Goal: Book appointment/travel/reservation

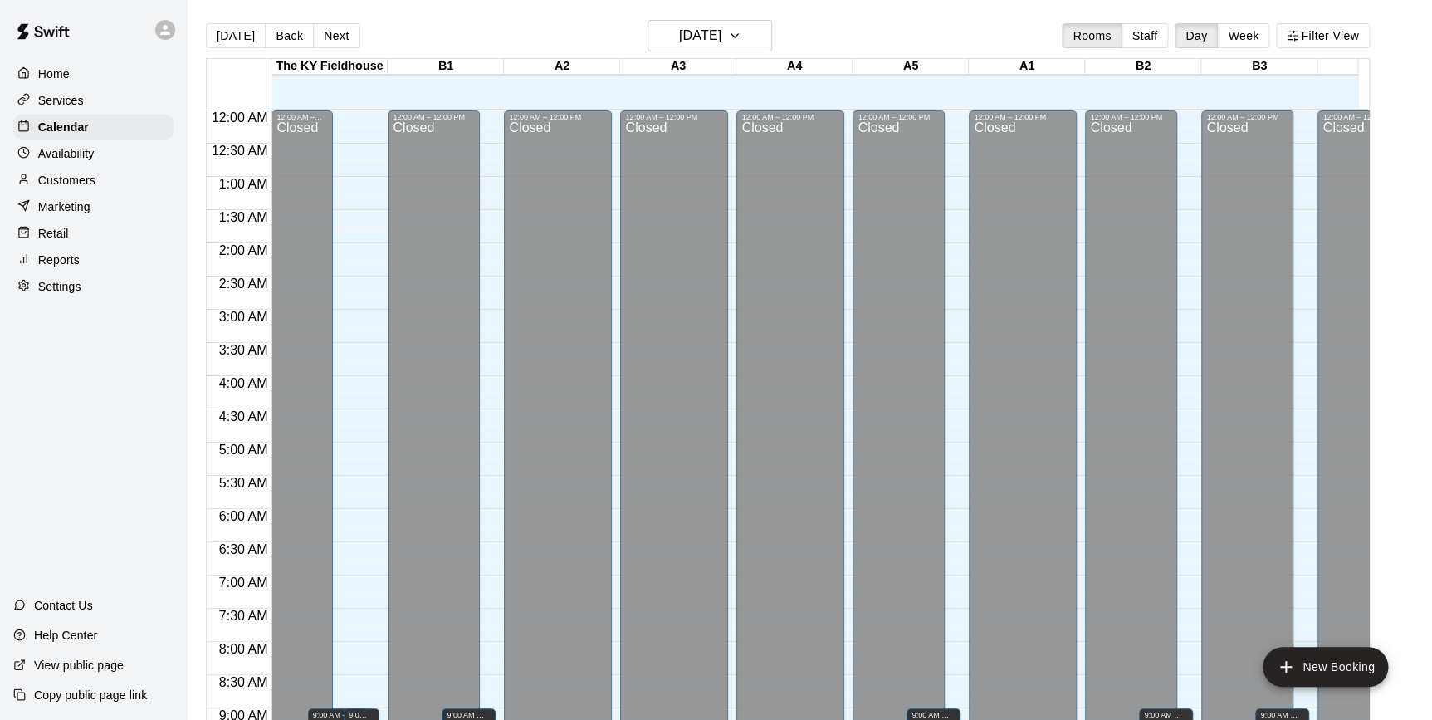
scroll to position [684, 0]
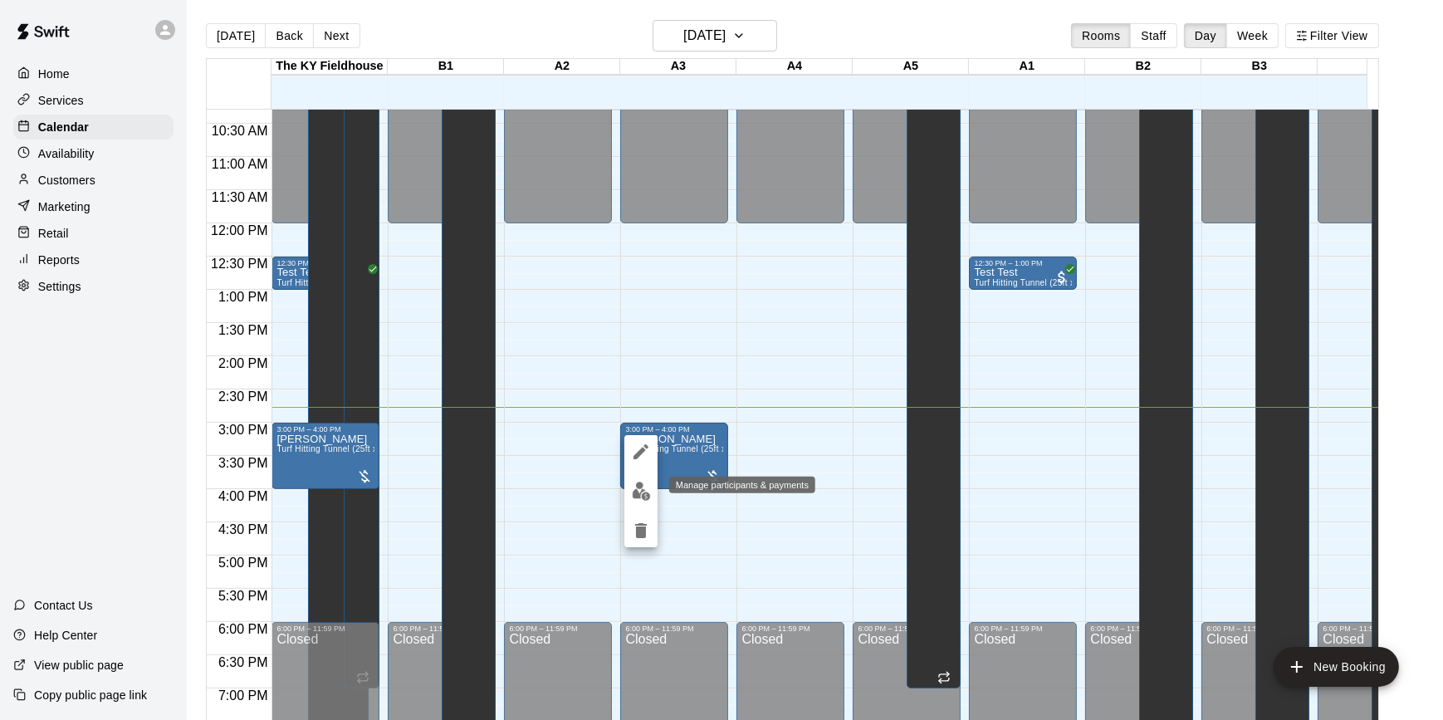
click at [638, 488] on img "edit" at bounding box center [641, 490] width 19 height 19
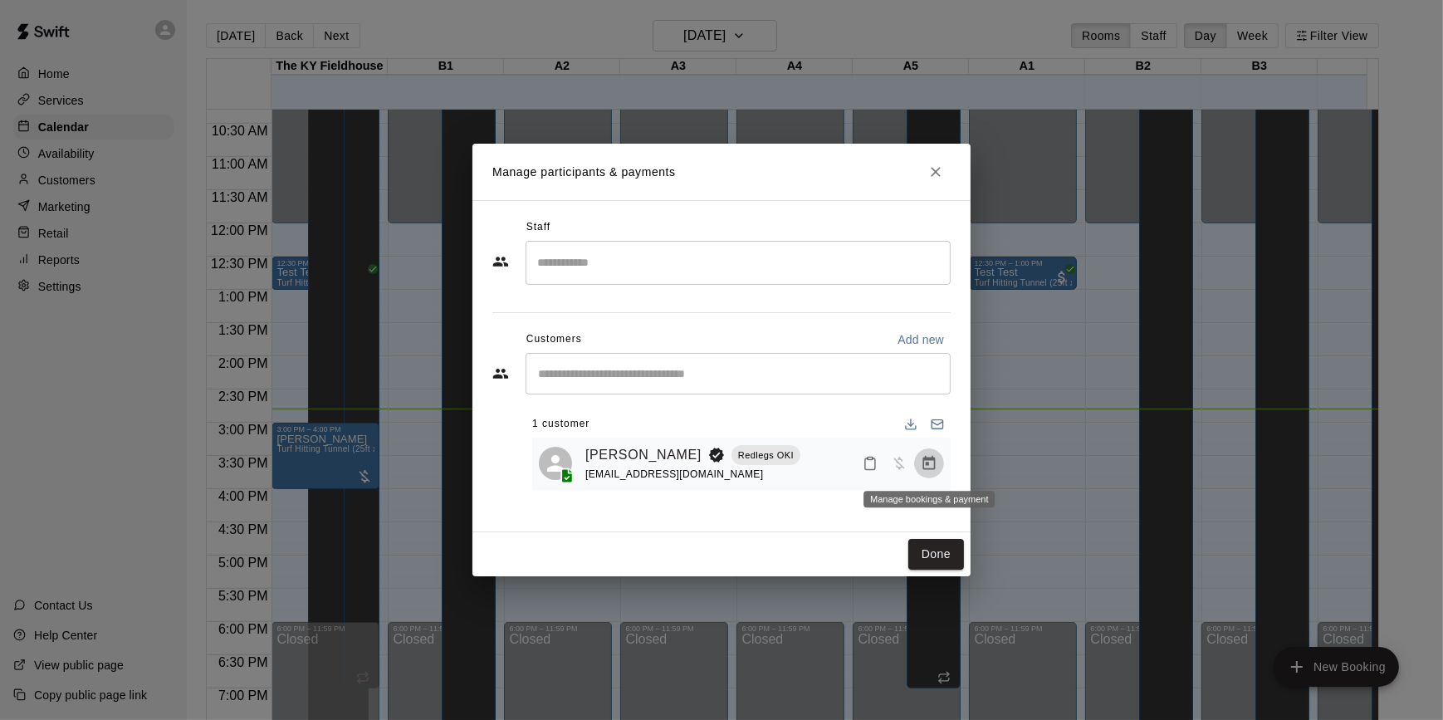
click at [929, 459] on icon "Manage bookings & payment" at bounding box center [929, 463] width 12 height 14
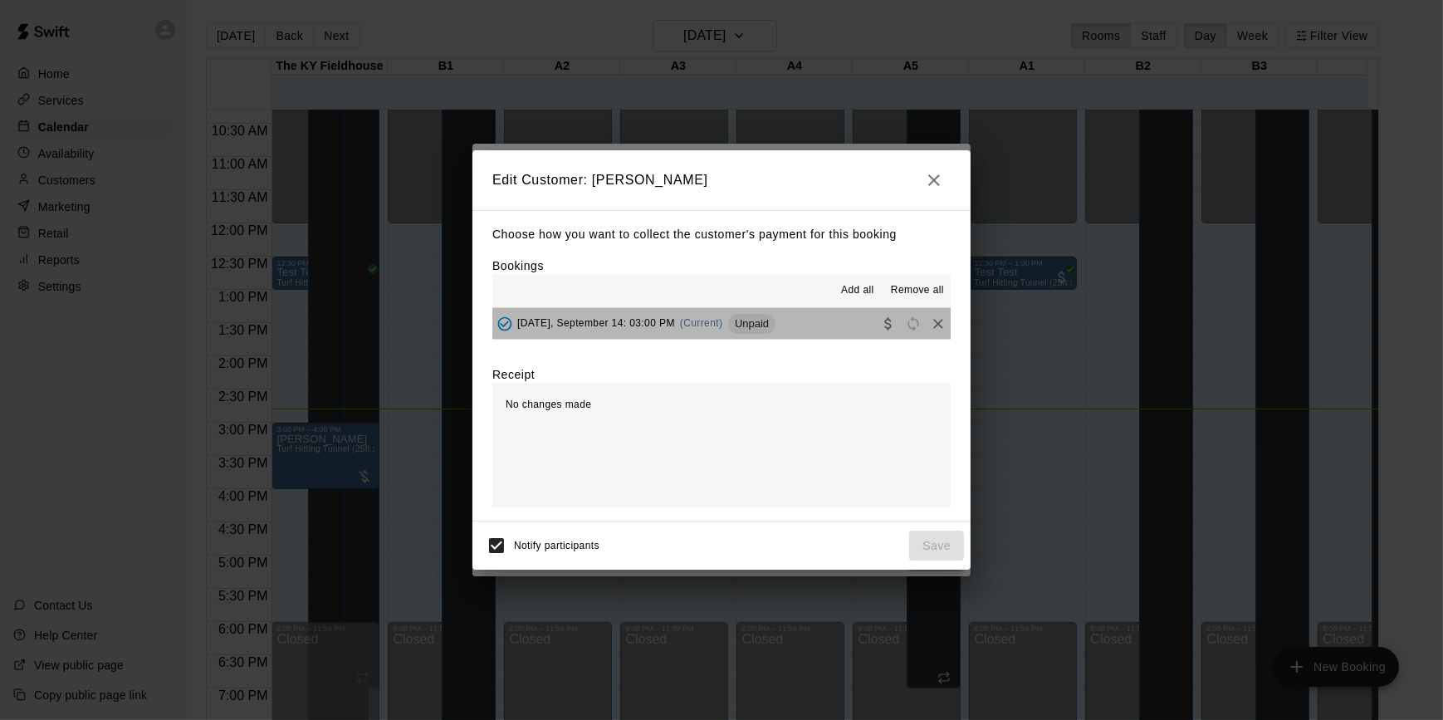
click at [828, 318] on button "[DATE], September 14: 03:00 PM (Current) Unpaid" at bounding box center [721, 323] width 458 height 31
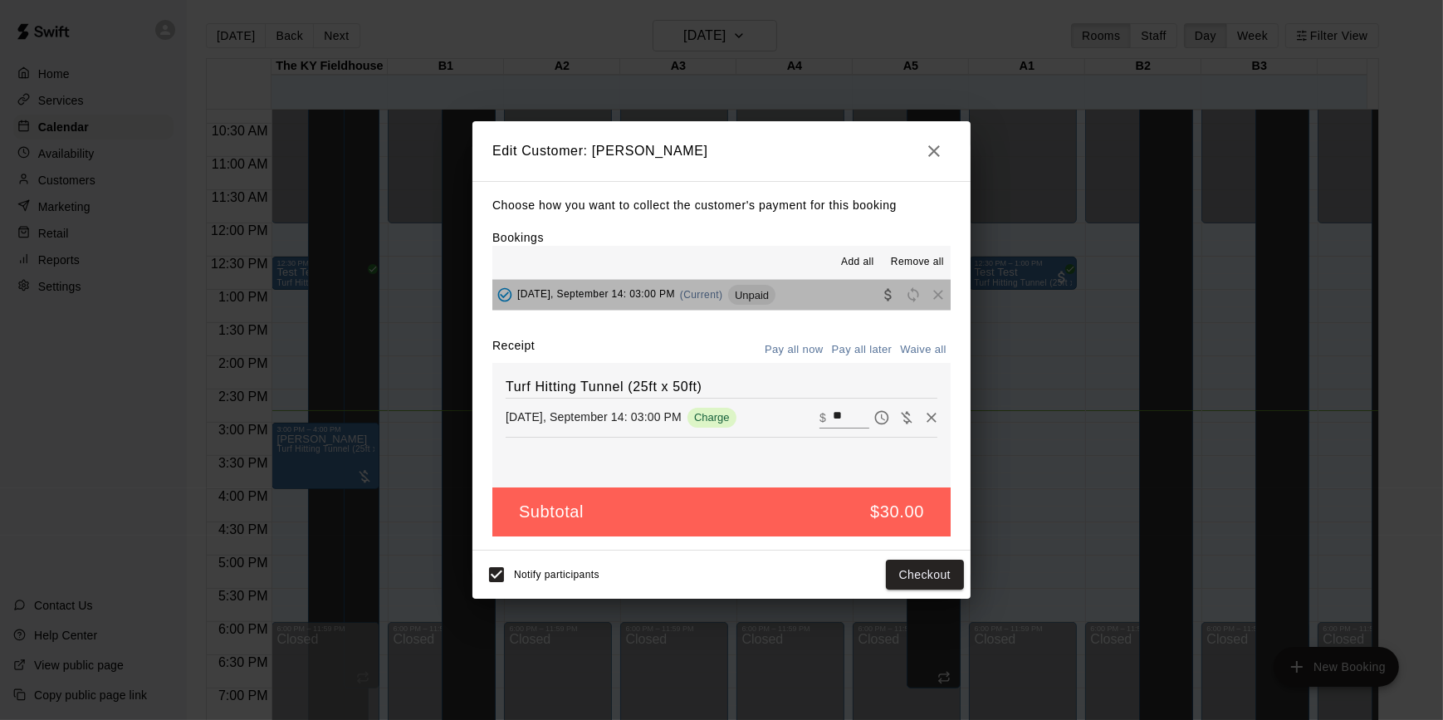
click at [809, 304] on button "[DATE], September 14: 03:00 PM (Current) Unpaid" at bounding box center [721, 295] width 458 height 31
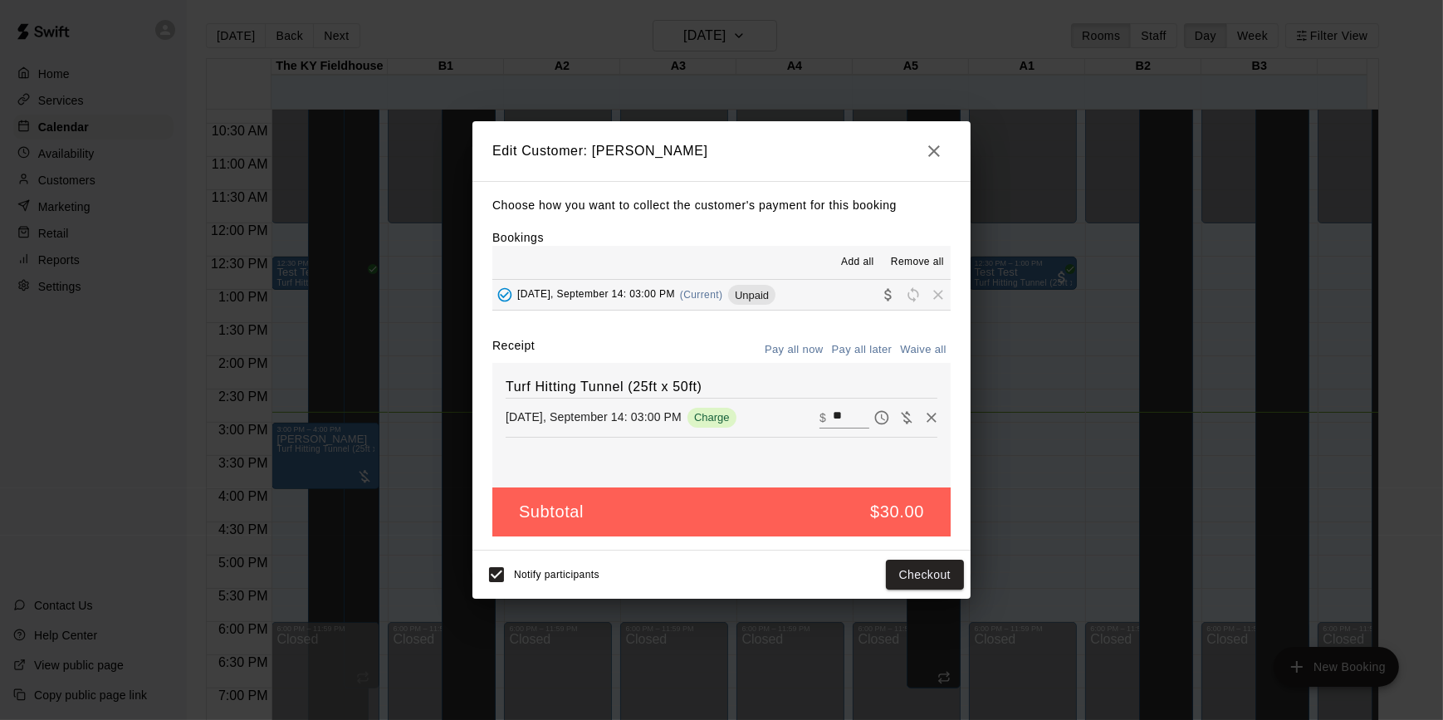
click at [943, 151] on icon "button" at bounding box center [934, 151] width 20 height 20
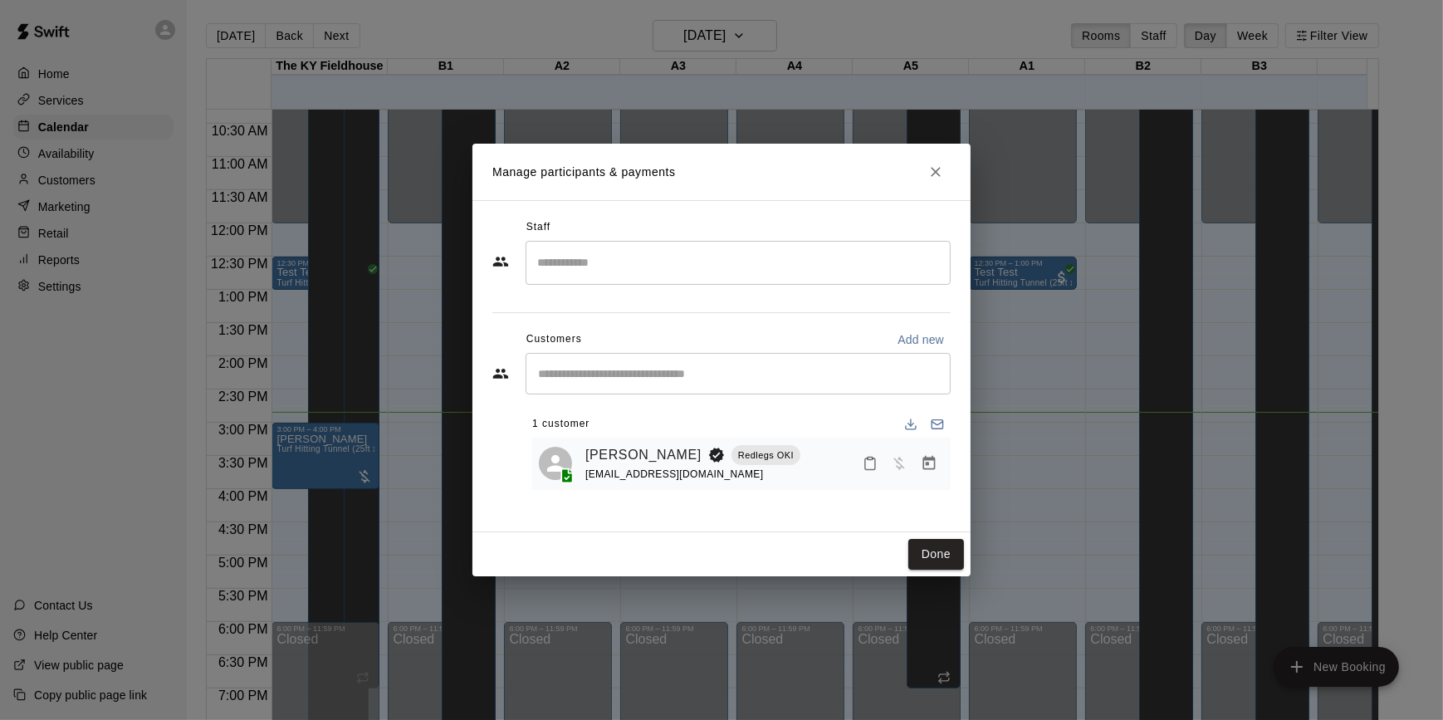
click at [925, 470] on icon "Manage bookings & payment" at bounding box center [929, 463] width 12 height 14
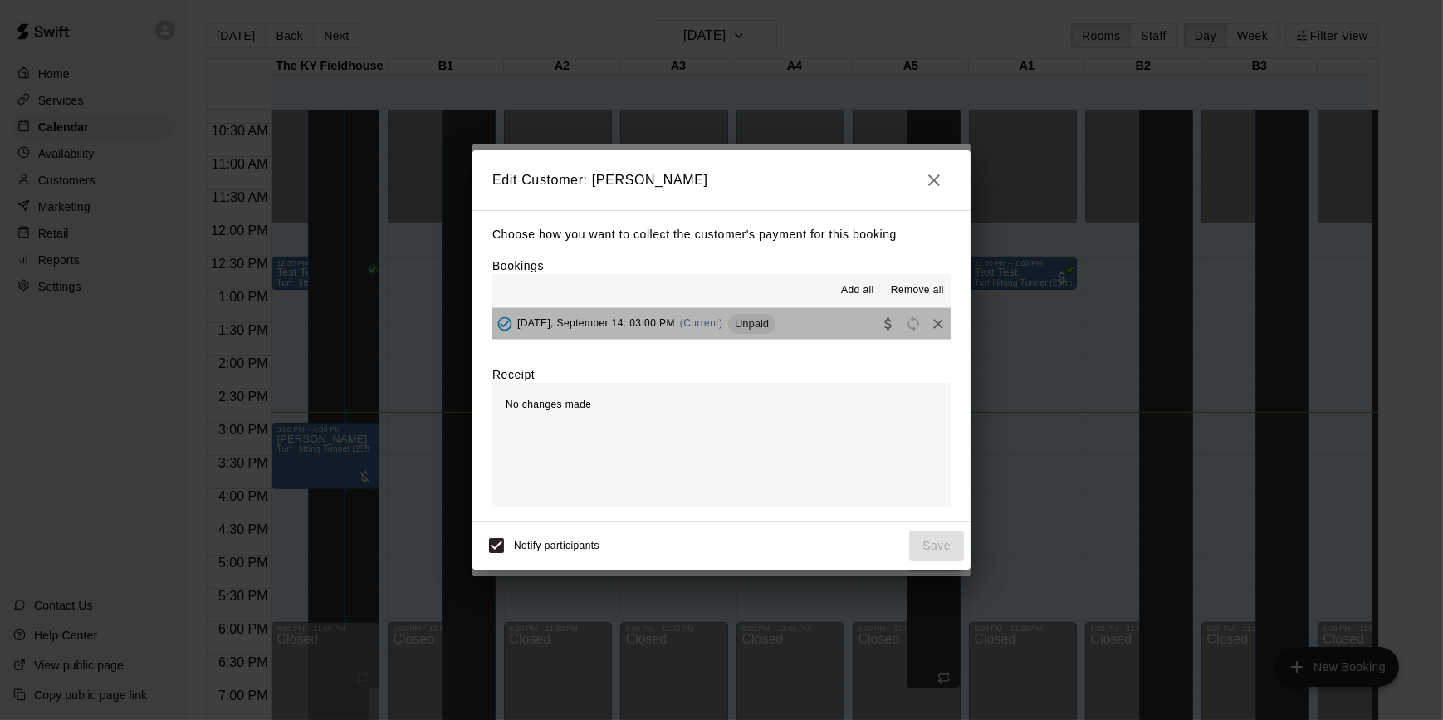
click at [838, 324] on button "[DATE], September 14: 03:00 PM (Current) Unpaid" at bounding box center [721, 323] width 458 height 31
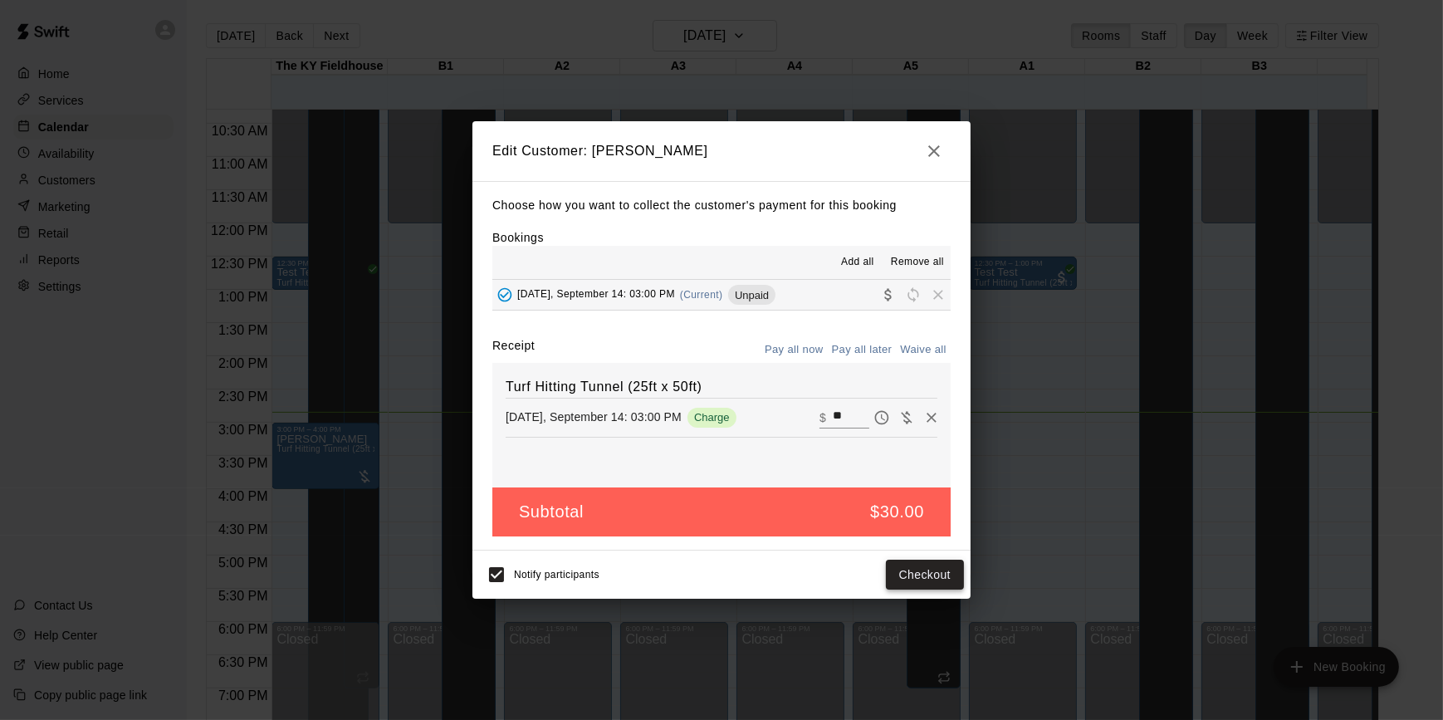
click at [921, 575] on button "Checkout" at bounding box center [925, 574] width 78 height 31
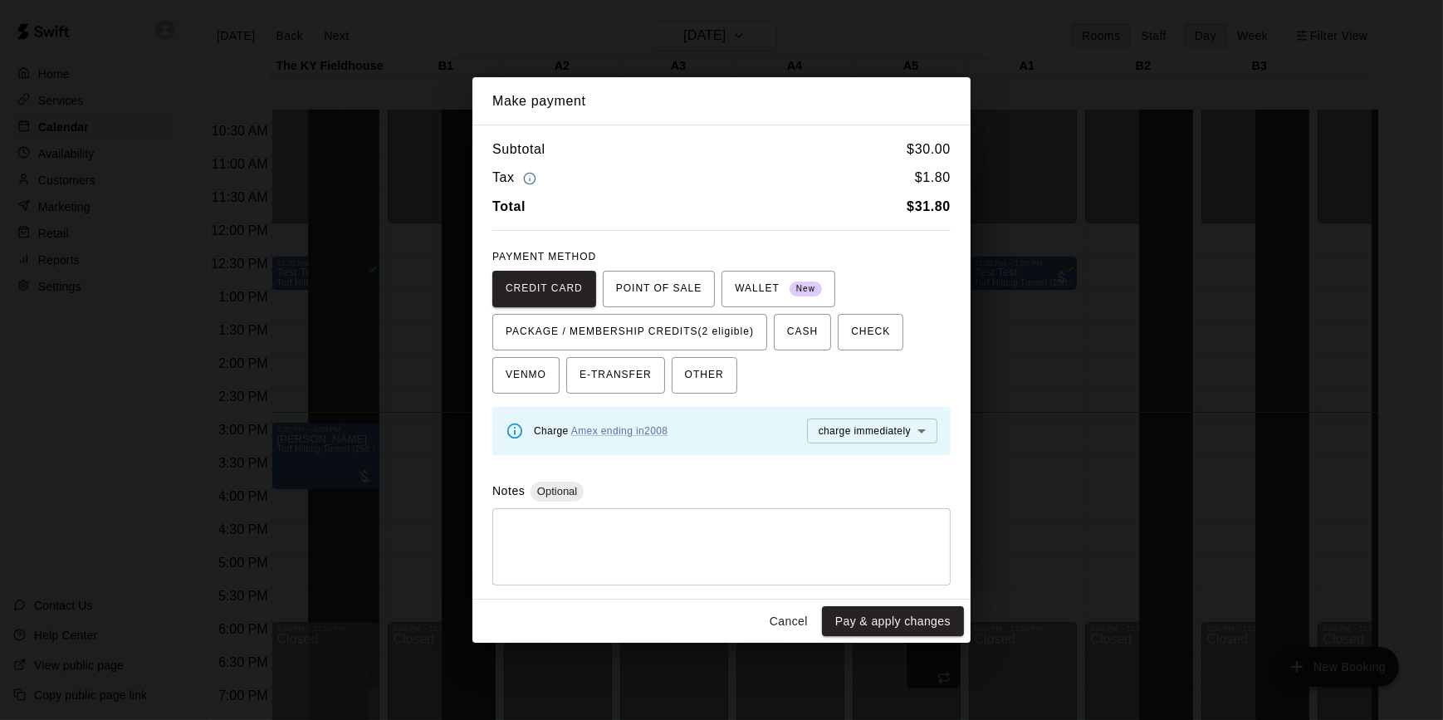
click at [683, 521] on textarea at bounding box center [721, 546] width 435 height 50
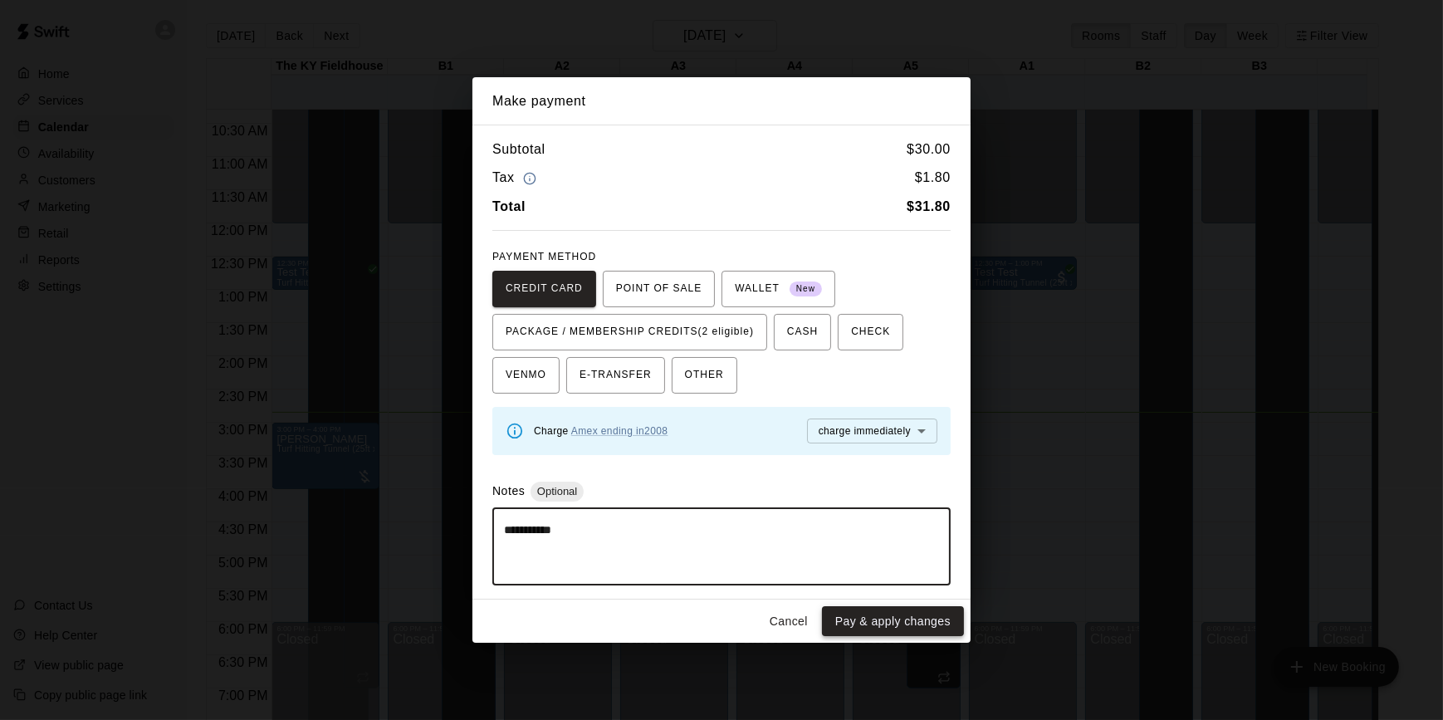
type textarea "**********"
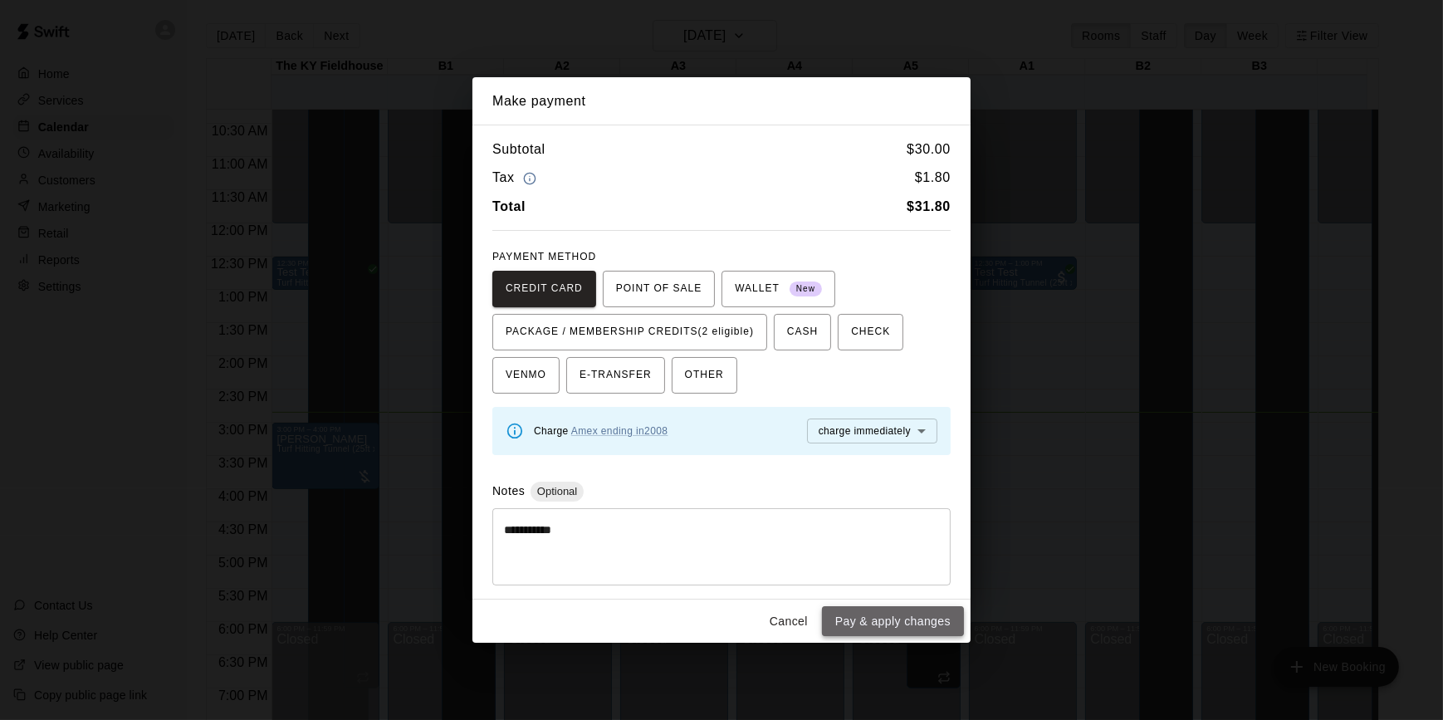
click at [904, 619] on button "Pay & apply changes" at bounding box center [893, 621] width 142 height 31
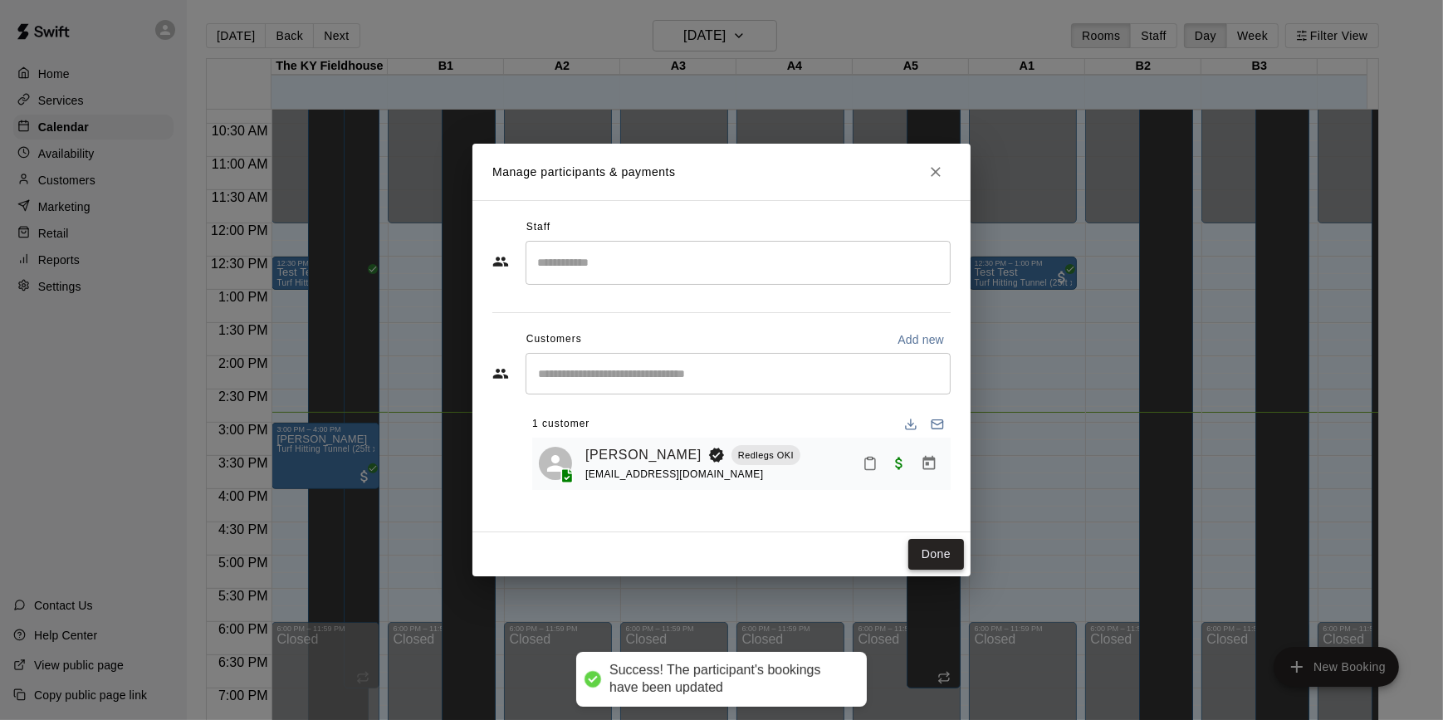
click at [931, 559] on button "Done" at bounding box center [936, 554] width 56 height 31
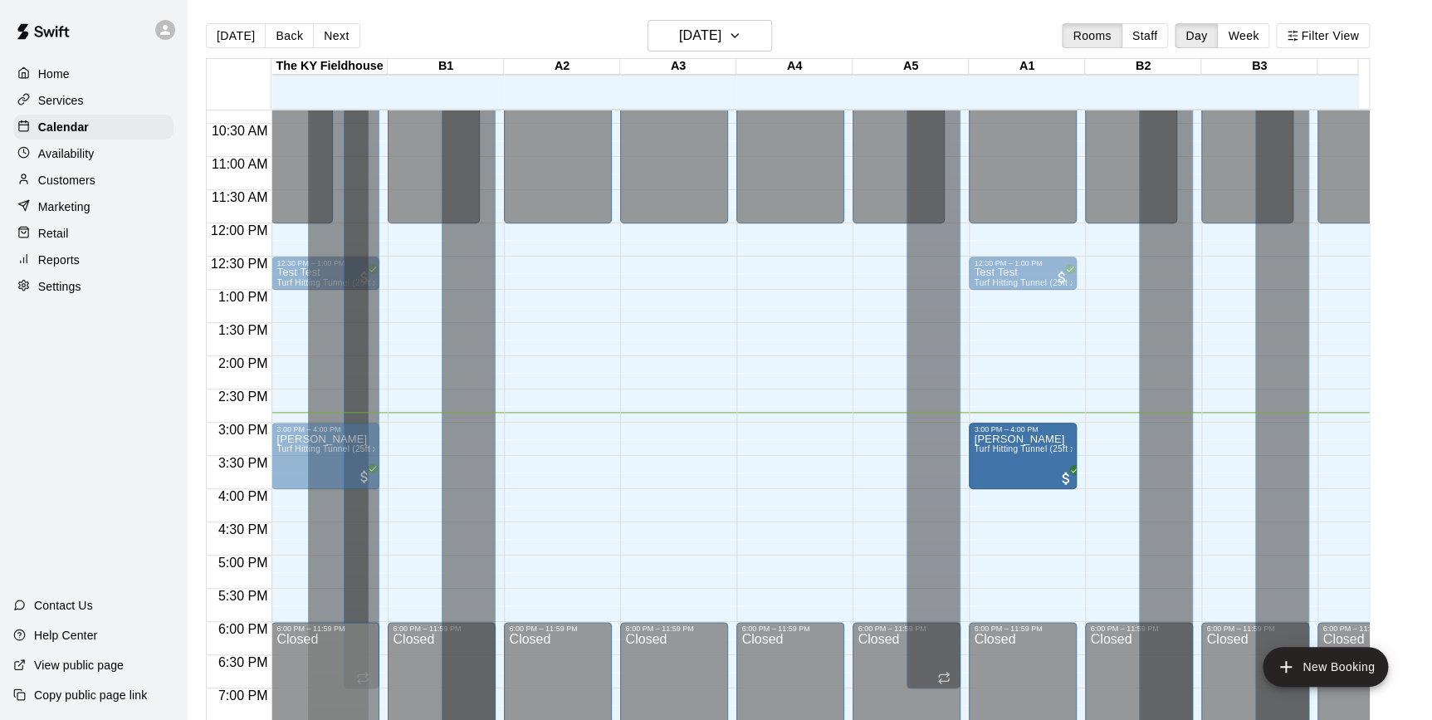
drag, startPoint x: 666, startPoint y: 447, endPoint x: 1025, endPoint y: 452, distance: 359.5
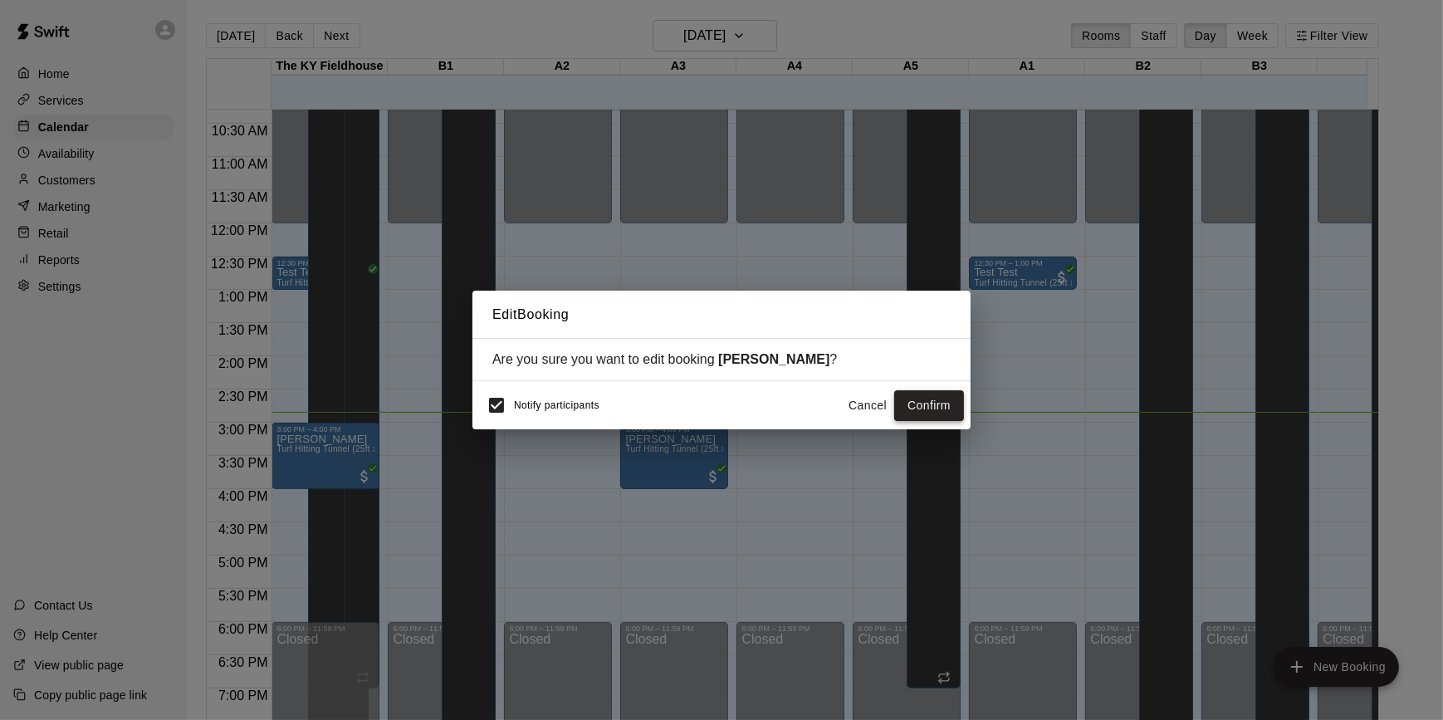
click at [946, 409] on button "Confirm" at bounding box center [929, 405] width 70 height 31
